Goal: Task Accomplishment & Management: Use online tool/utility

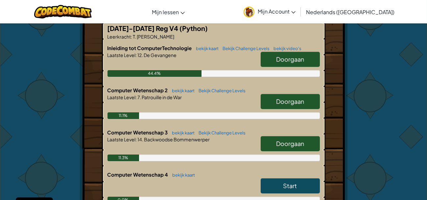
scroll to position [134, 0]
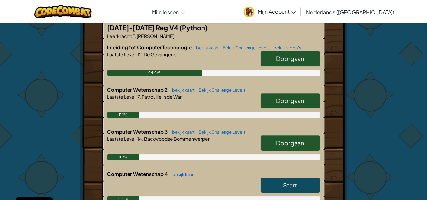
click at [283, 142] on span "Doorgaan" at bounding box center [290, 143] width 28 height 8
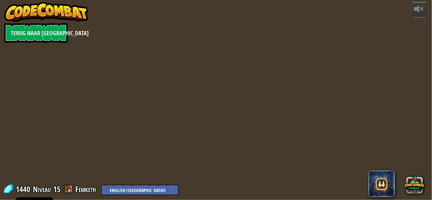
select select "nl-[GEOGRAPHIC_DATA]"
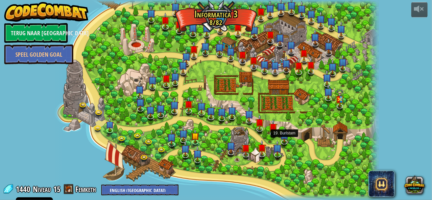
select select "nl-[GEOGRAPHIC_DATA]"
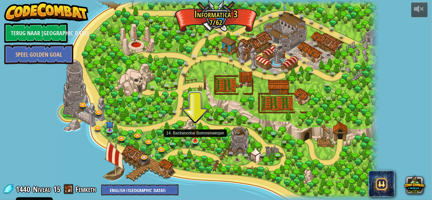
click at [198, 140] on img at bounding box center [195, 132] width 8 height 18
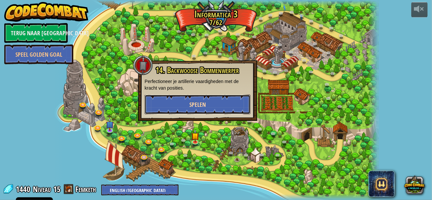
click at [193, 101] on span "Spelen" at bounding box center [197, 104] width 16 height 8
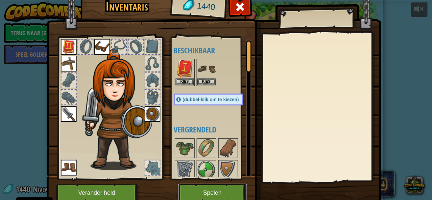
click at [207, 188] on button "Spelen" at bounding box center [212, 192] width 69 height 18
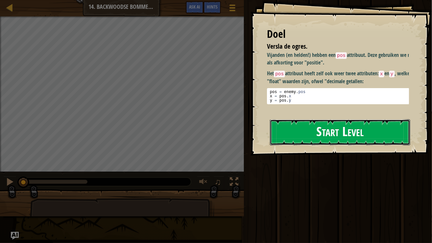
click at [341, 133] on button "Start Level" at bounding box center [340, 132] width 140 height 26
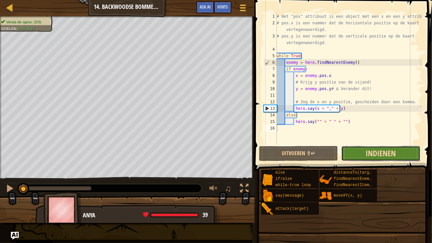
click at [386, 156] on span "Indienen" at bounding box center [381, 153] width 30 height 11
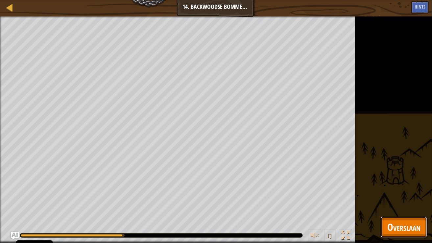
click at [401, 199] on span "Overslaan" at bounding box center [403, 226] width 33 height 13
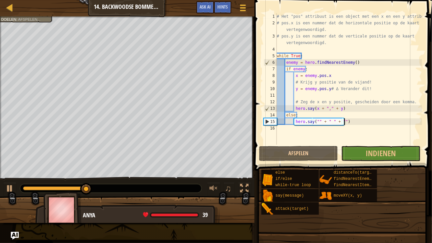
click at [354, 125] on div "# Het "pos" attribuut is een object met een x en een y attribuut. # pos.x is ee…" at bounding box center [348, 85] width 147 height 145
drag, startPoint x: 346, startPoint y: 121, endPoint x: 314, endPoint y: 121, distance: 32.5
click at [314, 121] on div "# Het "pos" attribuut is een object met een x en een y attribuut. # pos.x is ee…" at bounding box center [348, 85] width 147 height 145
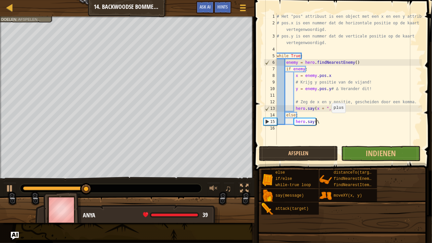
scroll to position [3, 3]
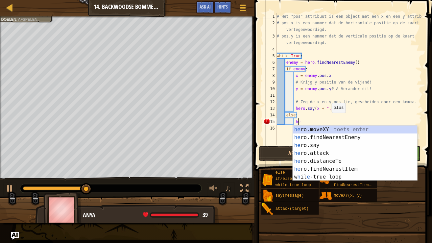
type textarea "h"
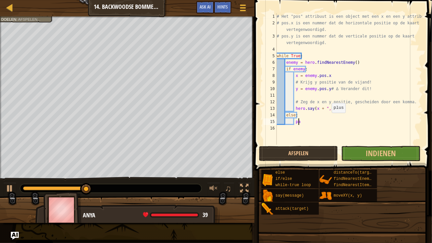
scroll to position [3, 1]
type textarea "pass"
click at [370, 152] on span "Indienen" at bounding box center [381, 153] width 30 height 11
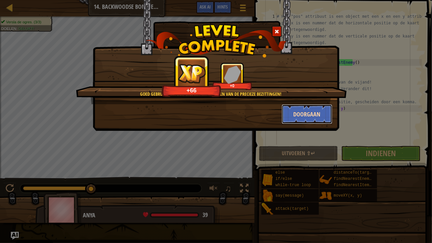
click at [304, 119] on button "Doorgaan" at bounding box center [307, 114] width 51 height 20
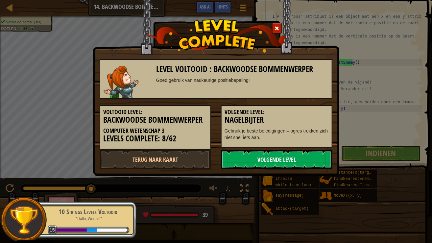
click at [266, 165] on link "Volgende Level" at bounding box center [276, 160] width 111 height 20
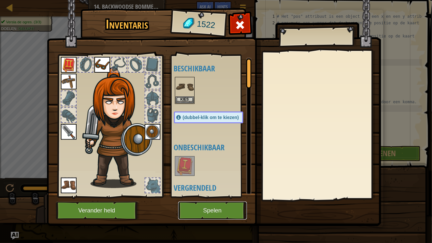
click at [216, 199] on button "Spelen" at bounding box center [212, 210] width 69 height 18
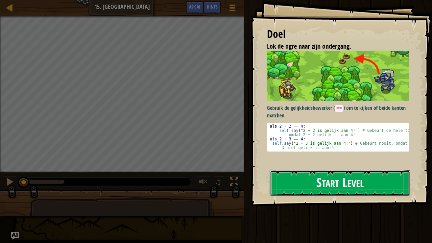
click at [364, 179] on button "Start Level" at bounding box center [340, 183] width 140 height 26
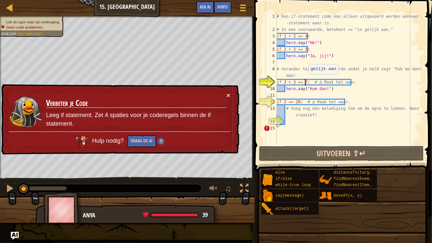
click at [305, 81] on div "# Een if-statement code kan alleen uitgevoerd worden wanneer de if -statement w…" at bounding box center [348, 88] width 147 height 151
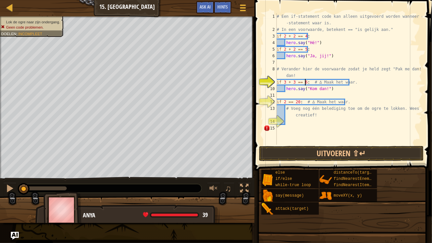
scroll to position [3, 2]
click at [298, 102] on div "# Een if-statement code kan alleen uitgevoerd worden wanneer de if -statement w…" at bounding box center [348, 88] width 147 height 151
click at [296, 114] on div "# Een if-statement code kan alleen uitgevoerd worden wanneer de if -statement w…" at bounding box center [348, 88] width 147 height 151
type textarea "# Voeg nog één belediging toe om de ogre te lokken. Wees creatief!"
click at [290, 112] on div "# Een if-statement code kan alleen uitgevoerd worden wanneer de if -statement w…" at bounding box center [348, 88] width 147 height 151
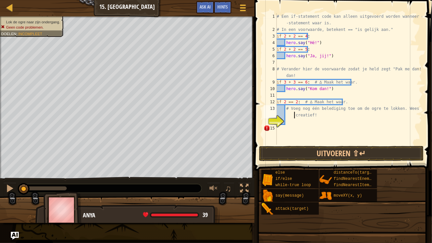
click at [287, 115] on div "# Een if-statement code kan alleen uitgevoerd worden wanneer de if -statement w…" at bounding box center [348, 88] width 147 height 151
click at [292, 124] on div "# Een if-statement code kan alleen uitgevoerd worden wanneer de if -statement w…" at bounding box center [348, 88] width 147 height 151
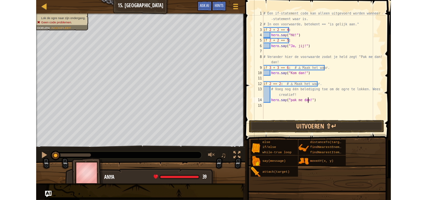
scroll to position [3, 4]
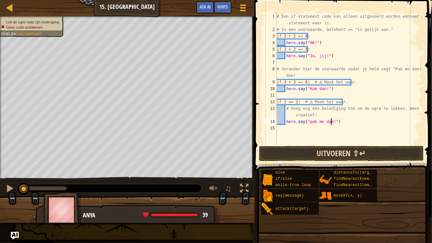
type textarea "hero.say("pak me dan!")"
click at [301, 151] on button "Uitvoeren ⇧↵" at bounding box center [341, 153] width 165 height 15
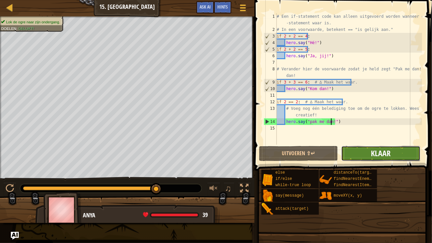
click at [389, 153] on span "Klaar" at bounding box center [381, 153] width 20 height 11
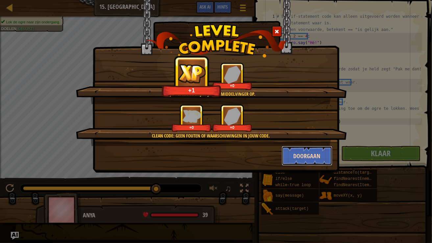
click at [310, 158] on button "Doorgaan" at bounding box center [307, 156] width 51 height 20
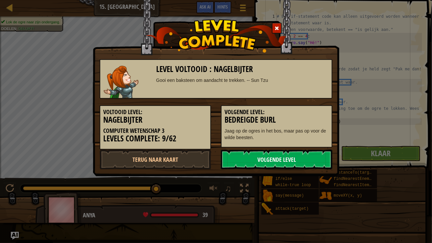
click at [306, 162] on link "Volgende Level" at bounding box center [276, 160] width 111 height 20
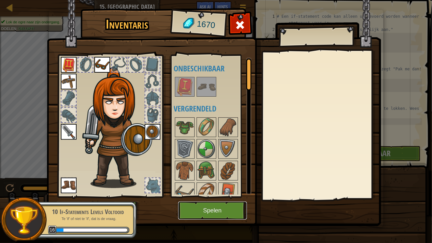
click at [224, 199] on button "Spelen" at bounding box center [212, 210] width 69 height 18
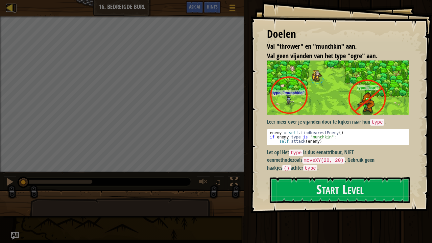
click at [10, 4] on div at bounding box center [10, 8] width 8 height 8
select select "nl-[GEOGRAPHIC_DATA]"
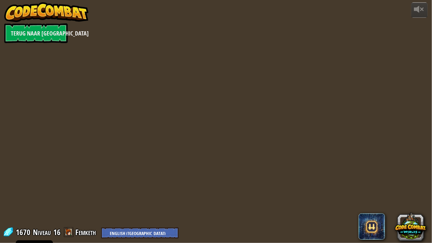
select select "nl-[GEOGRAPHIC_DATA]"
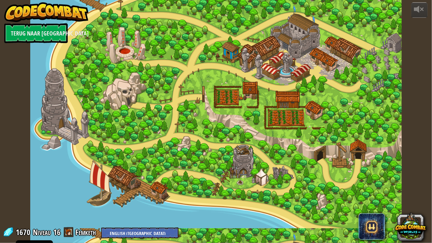
select select "nl-[GEOGRAPHIC_DATA]"
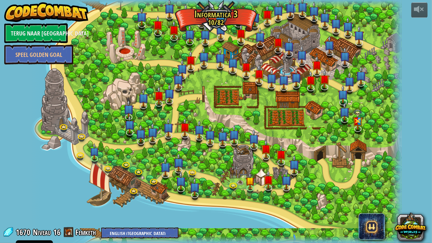
select select "nl-[GEOGRAPHIC_DATA]"
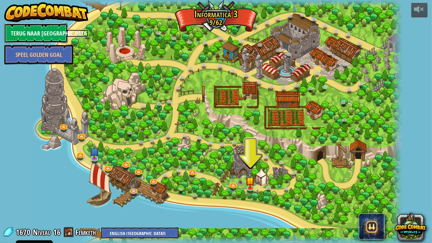
click at [38, 32] on link "Terug naar [GEOGRAPHIC_DATA]" at bounding box center [35, 33] width 63 height 20
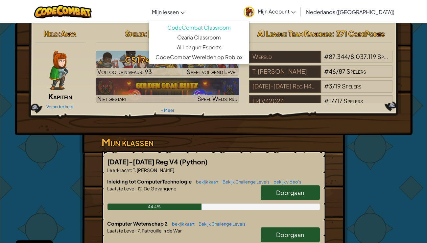
click at [182, 4] on link "Mijn lessen" at bounding box center [168, 12] width 39 height 18
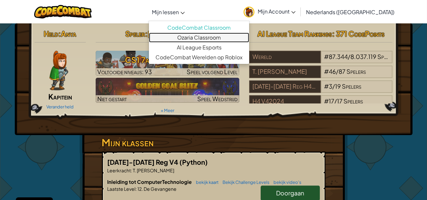
click at [210, 37] on link "Ozaria Classroom" at bounding box center [199, 38] width 100 height 10
